Goal: Task Accomplishment & Management: Use online tool/utility

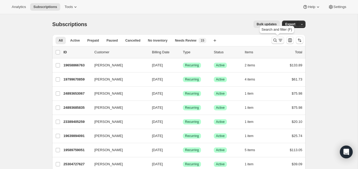
click at [276, 40] on icon "Search and filter results" at bounding box center [274, 40] width 3 height 3
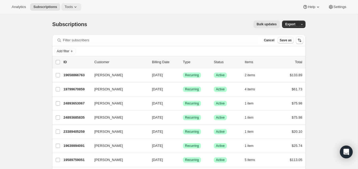
click at [66, 6] on span "Tools" at bounding box center [68, 7] width 8 height 4
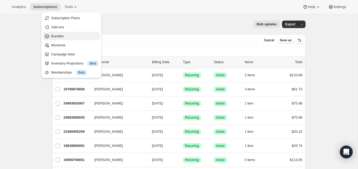
click at [67, 37] on span "Bundles" at bounding box center [74, 36] width 47 height 5
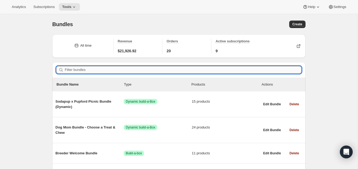
click at [101, 68] on input "Filter bundles" at bounding box center [183, 69] width 236 height 7
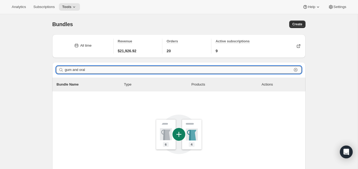
click at [111, 68] on input "gum and oral" at bounding box center [178, 69] width 227 height 7
type input "oral"
click at [71, 6] on span "Tools" at bounding box center [66, 7] width 9 height 4
